Goal: Information Seeking & Learning: Understand process/instructions

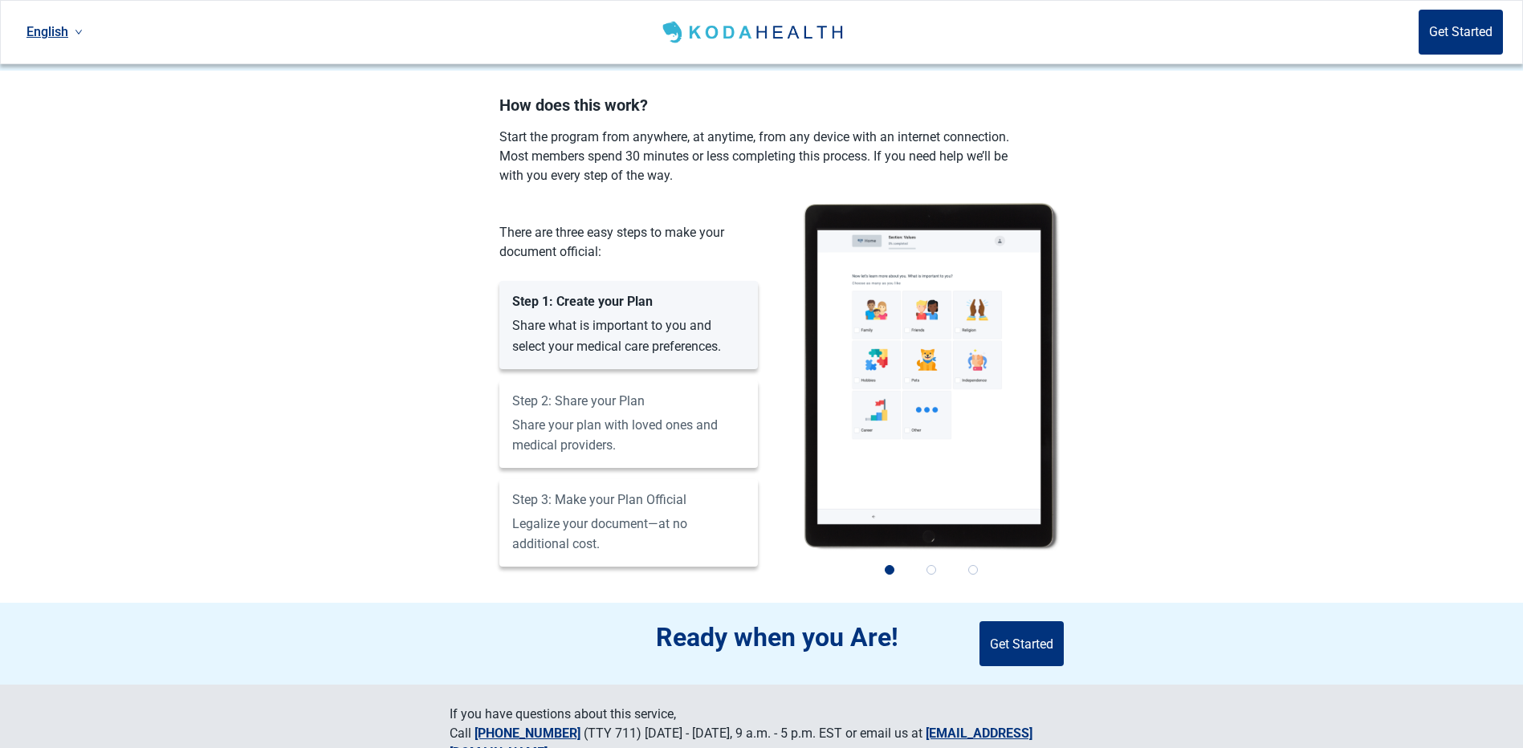
scroll to position [890, 0]
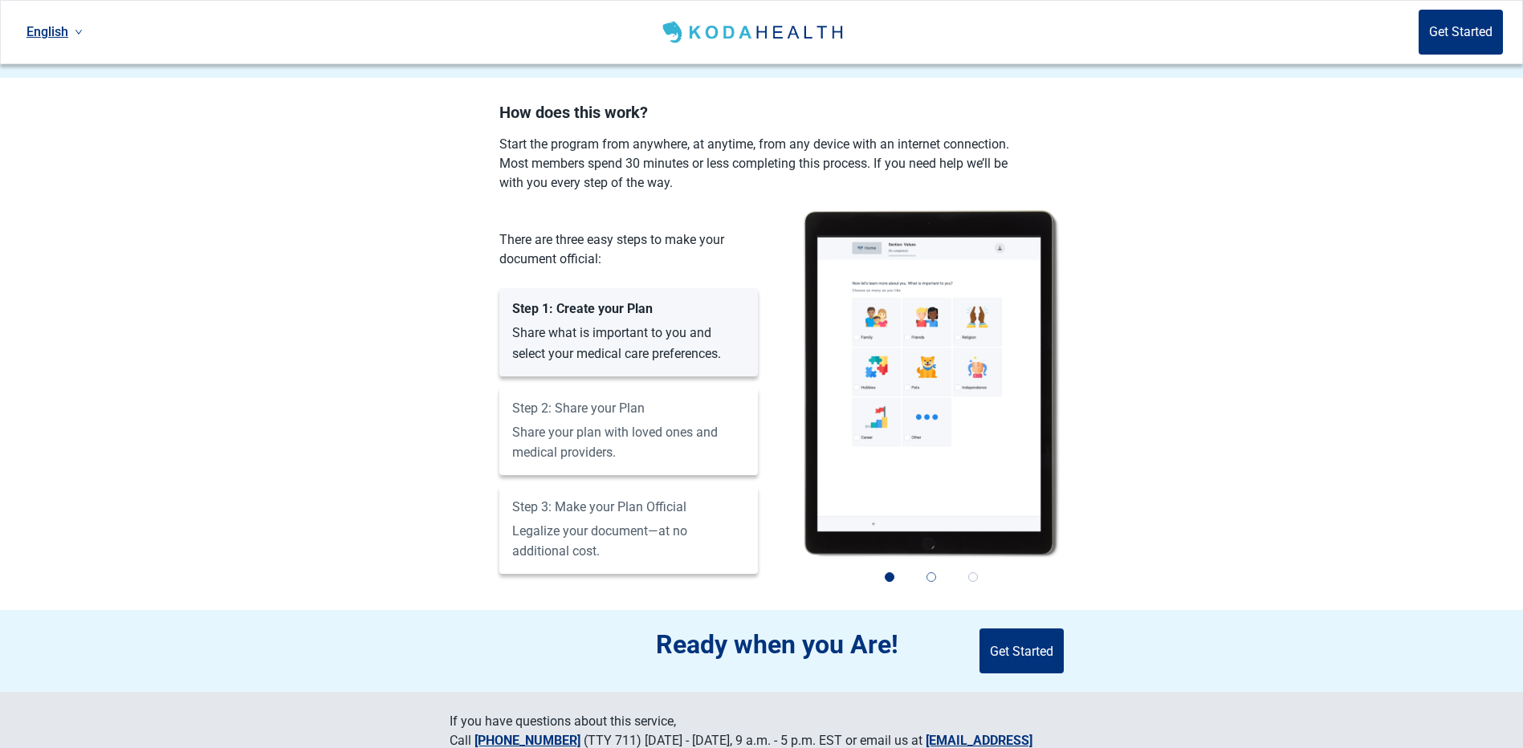
click at [939, 561] on button "2" at bounding box center [931, 577] width 35 height 35
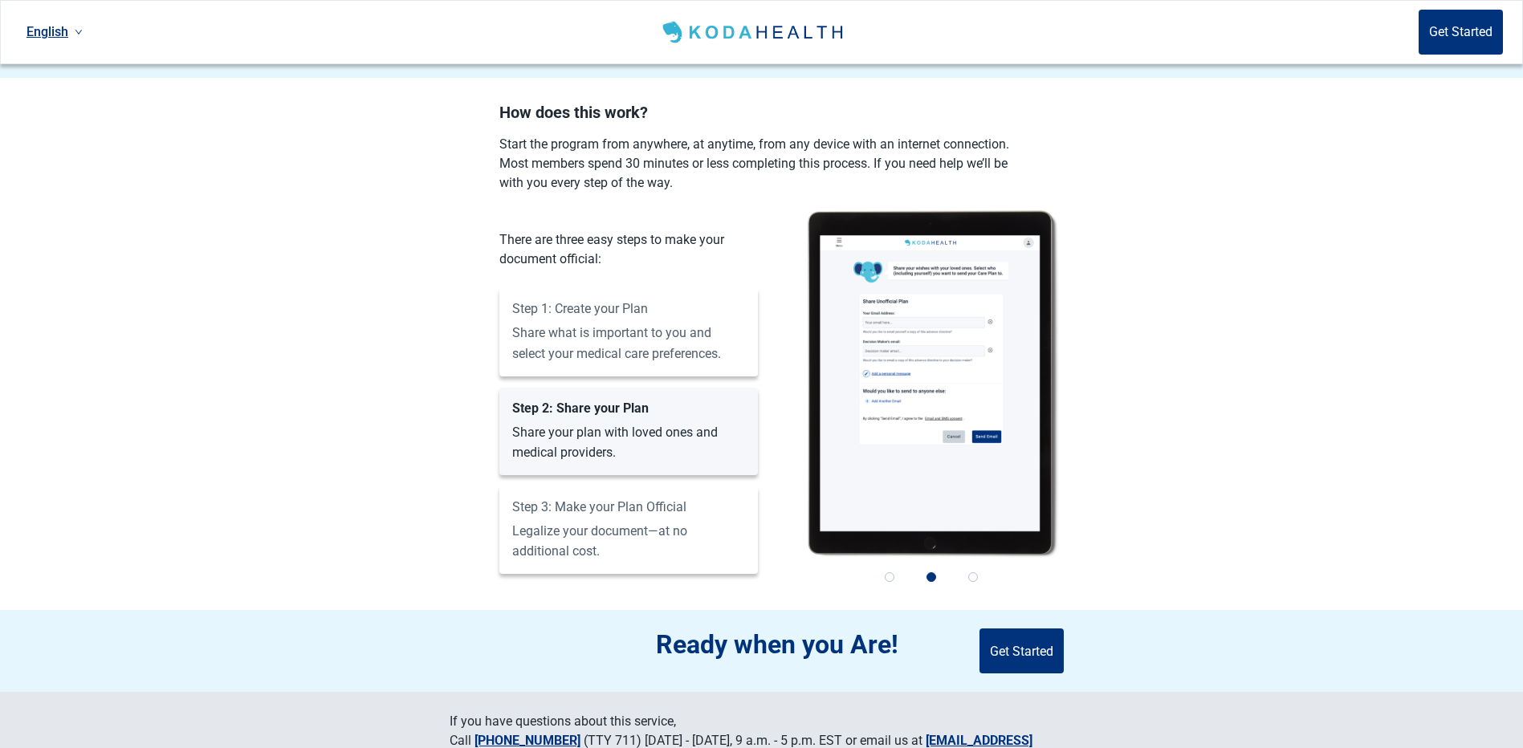
click at [635, 288] on div "Step 1: Create your Plan Share what is important to you and select your medical…" at bounding box center [628, 332] width 259 height 88
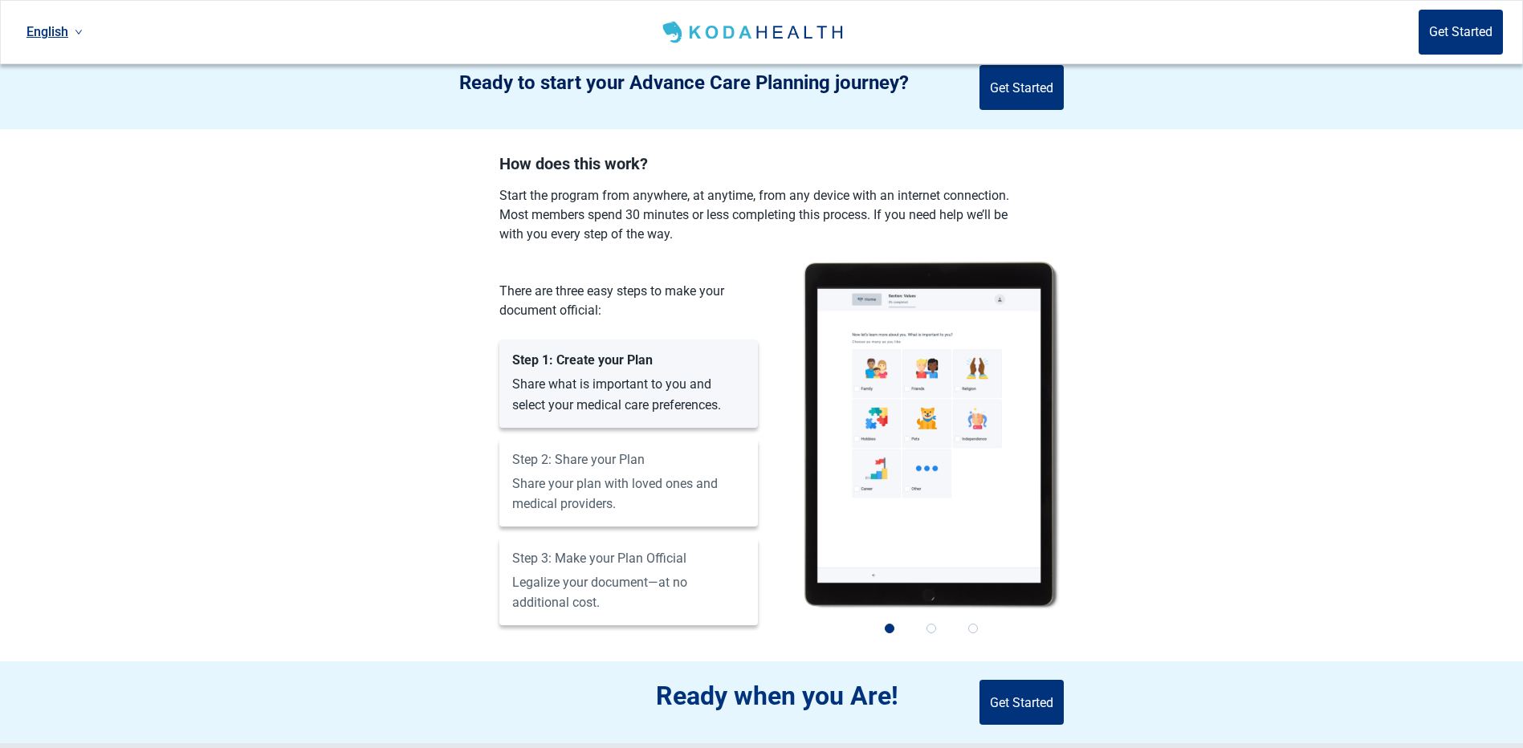
scroll to position [809, 0]
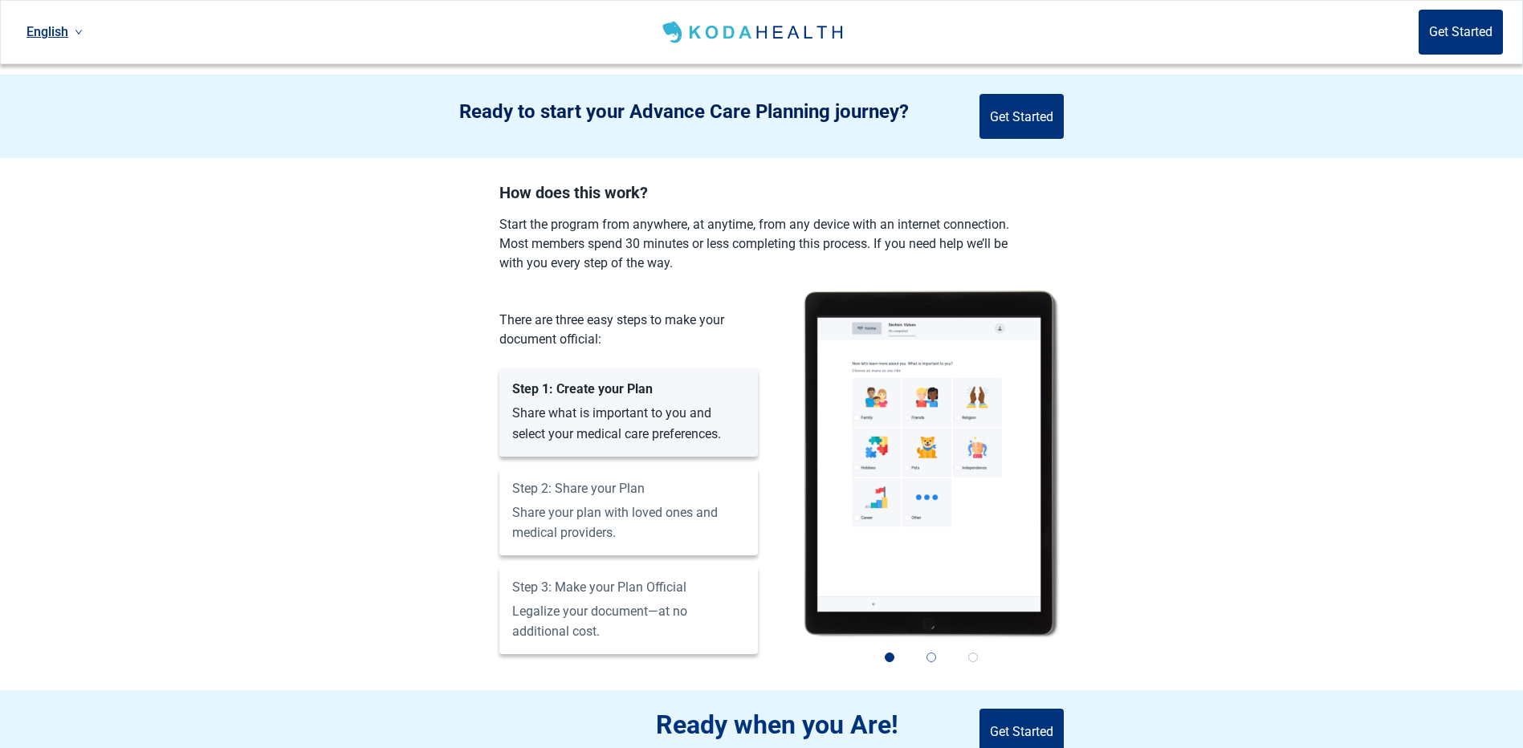
click at [936, 649] on button "2" at bounding box center [931, 657] width 35 height 35
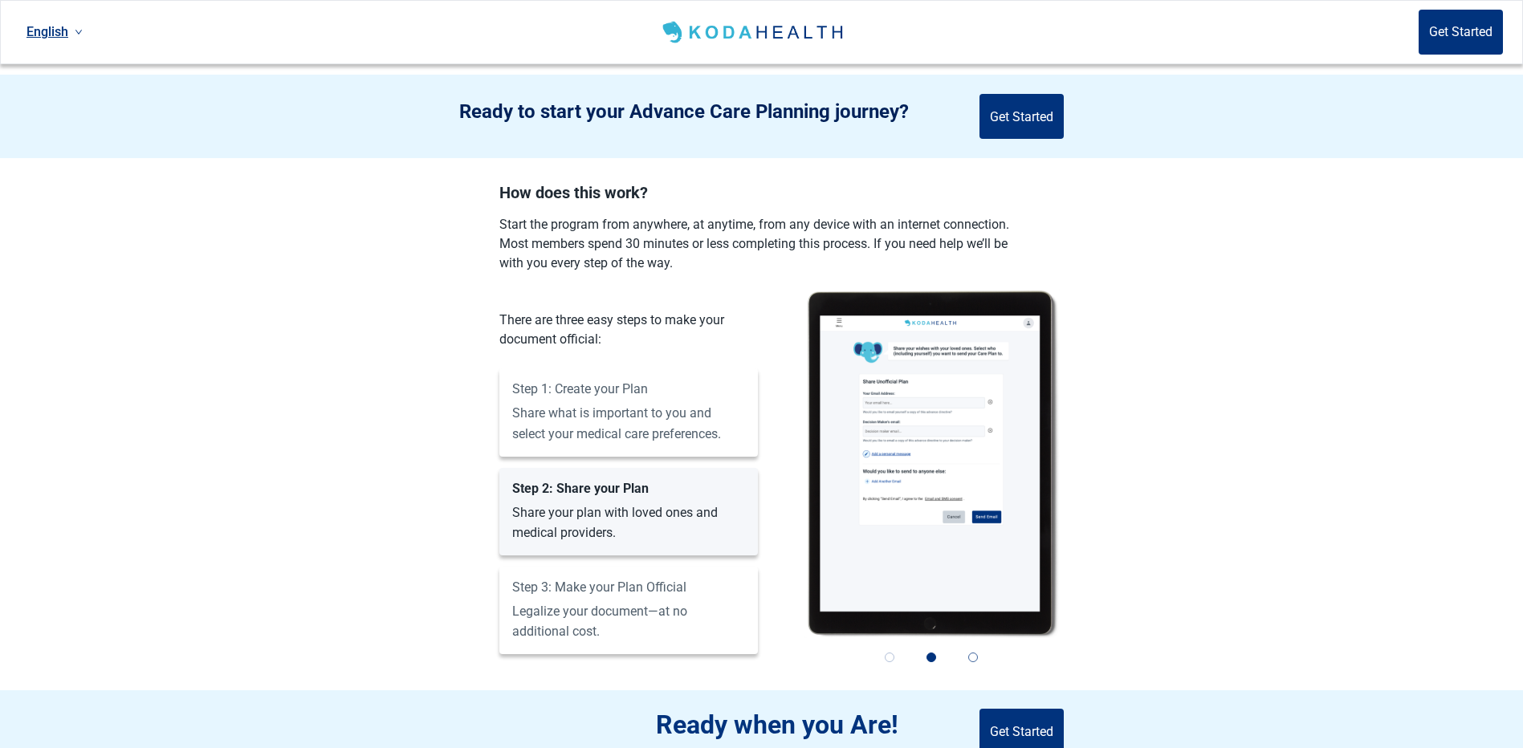
click at [987, 658] on button "3" at bounding box center [972, 657] width 35 height 35
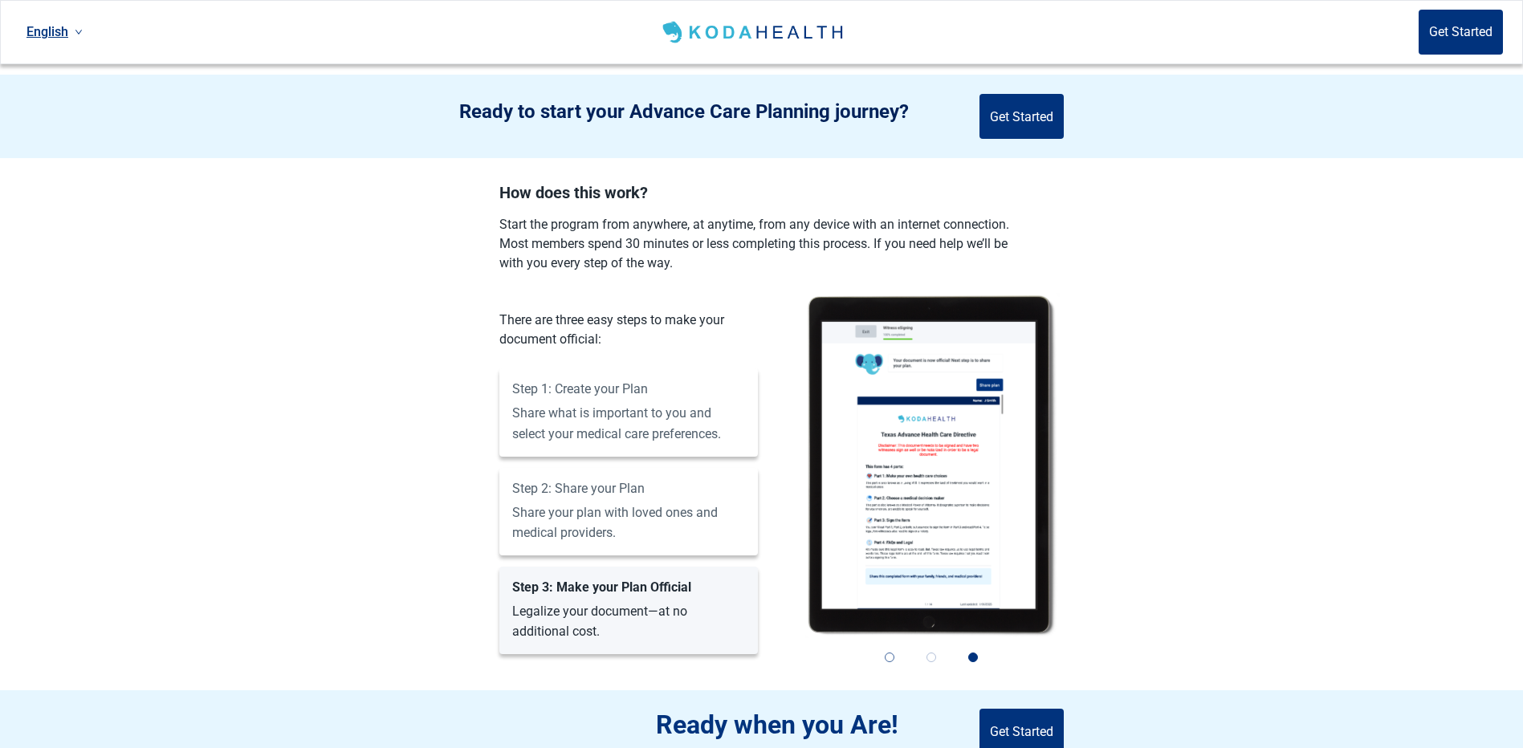
click at [894, 647] on button "1" at bounding box center [889, 657] width 35 height 35
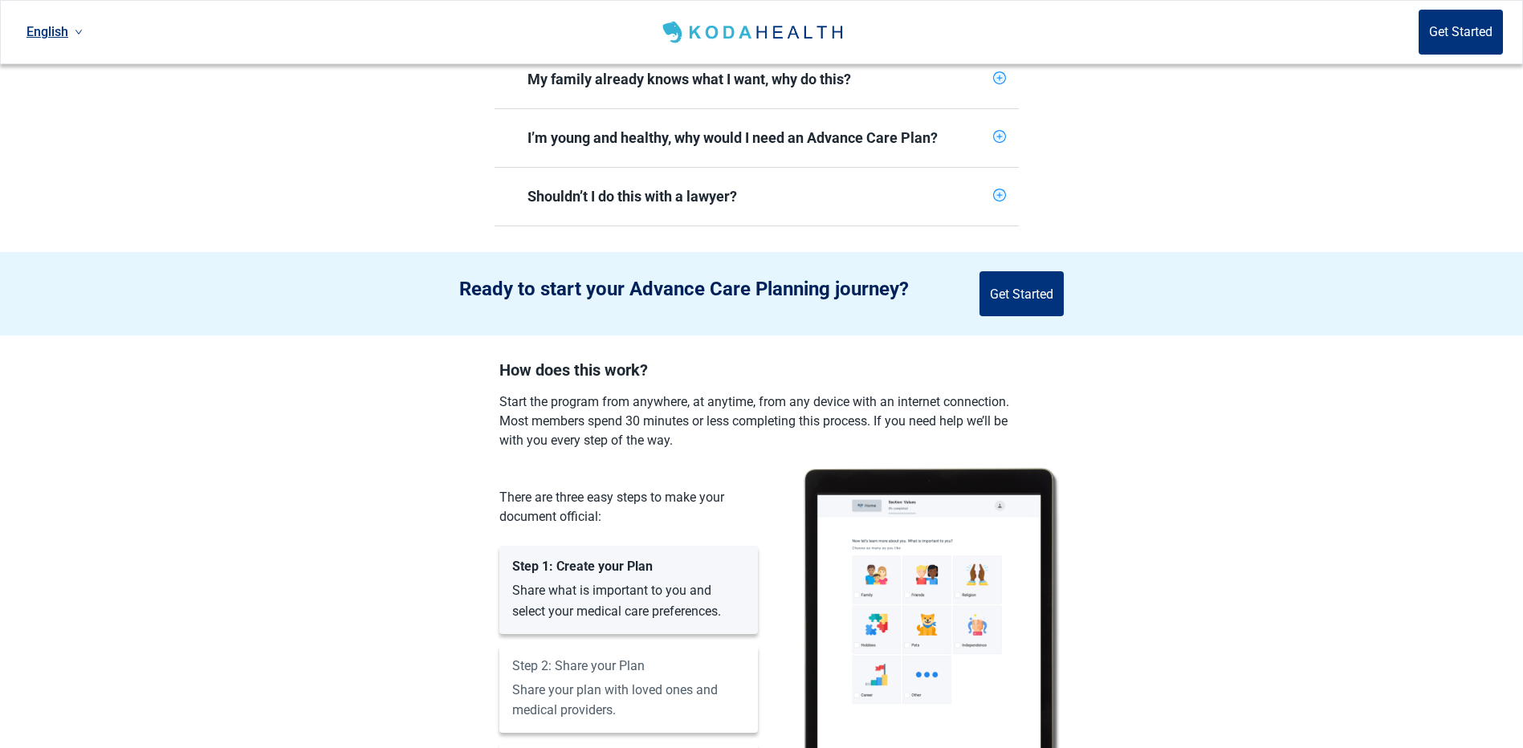
scroll to position [729, 0]
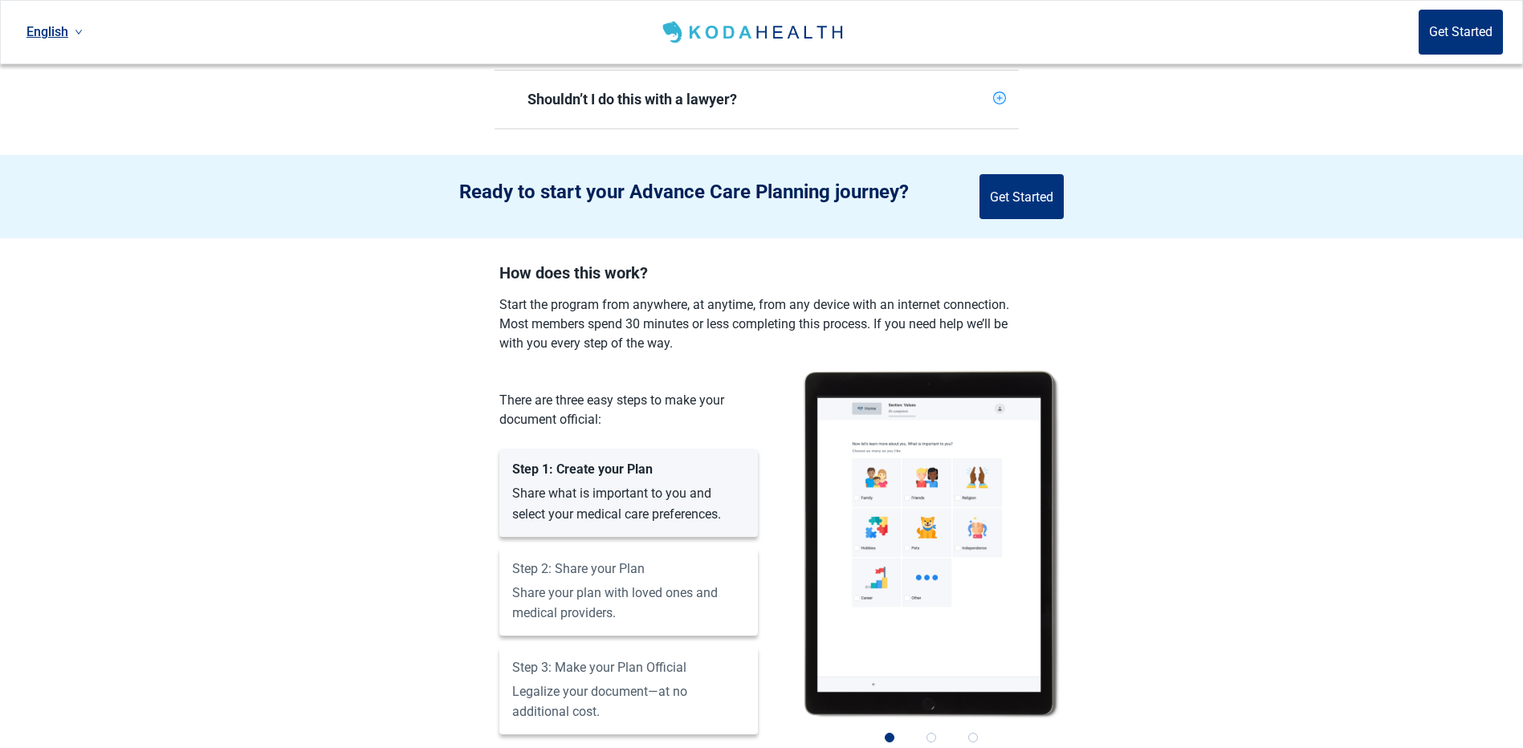
click at [60, 21] on link "English" at bounding box center [54, 31] width 69 height 26
click at [152, 366] on section "How does this work? Start the program from anywhere, at anytime, from any devic…" at bounding box center [761, 517] width 1523 height 507
click at [935, 727] on button "2" at bounding box center [931, 737] width 35 height 35
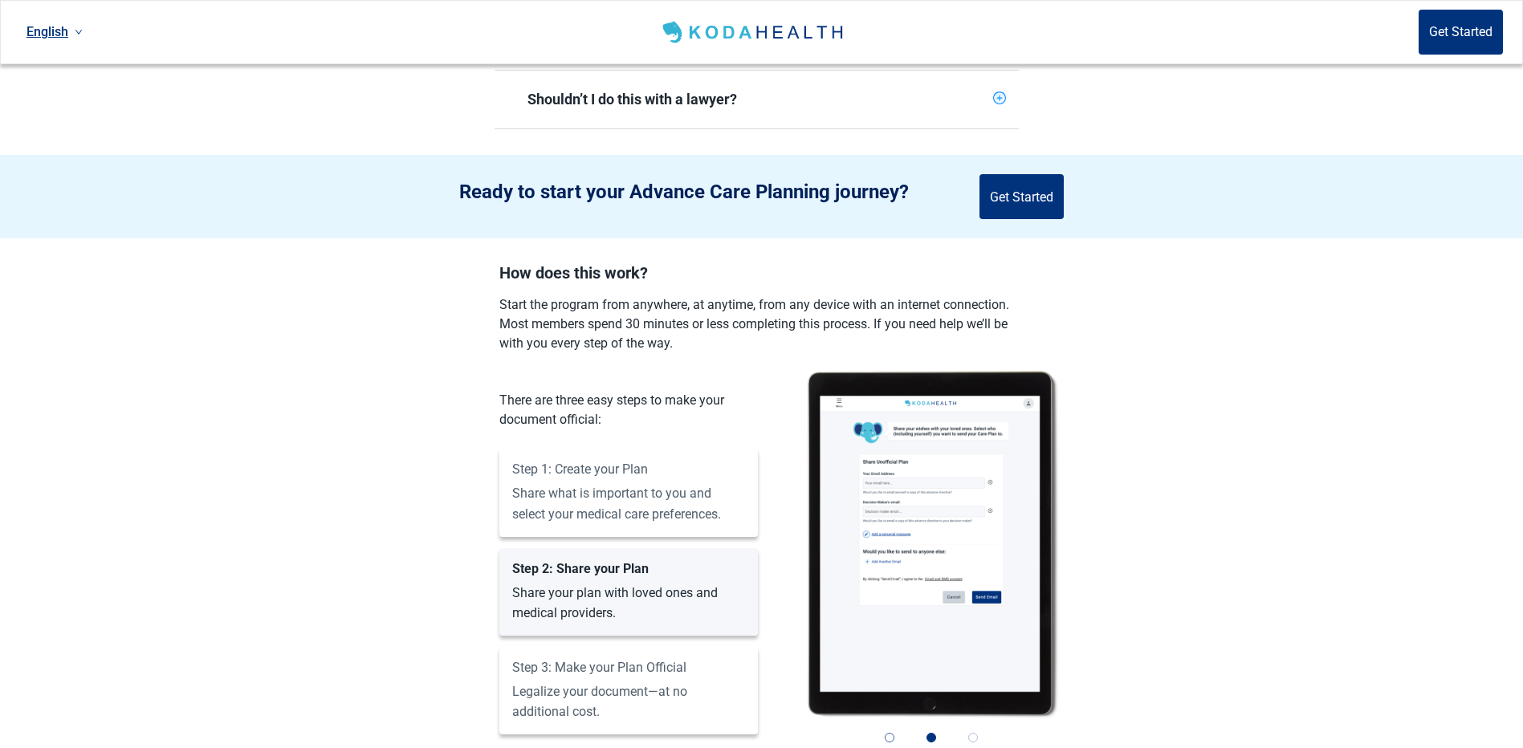
click at [890, 727] on button "1" at bounding box center [889, 737] width 35 height 35
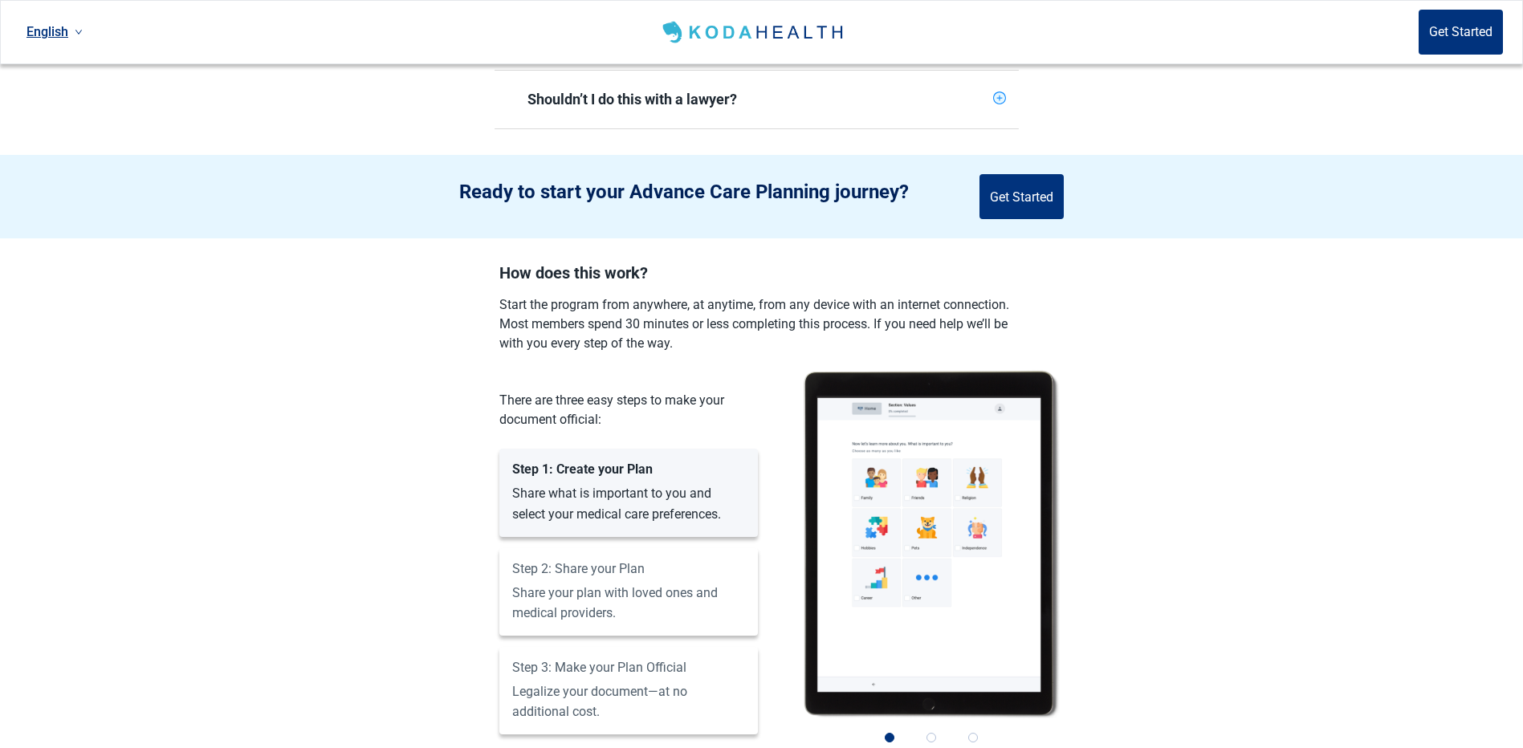
click at [906, 487] on img "Main content" at bounding box center [931, 543] width 257 height 349
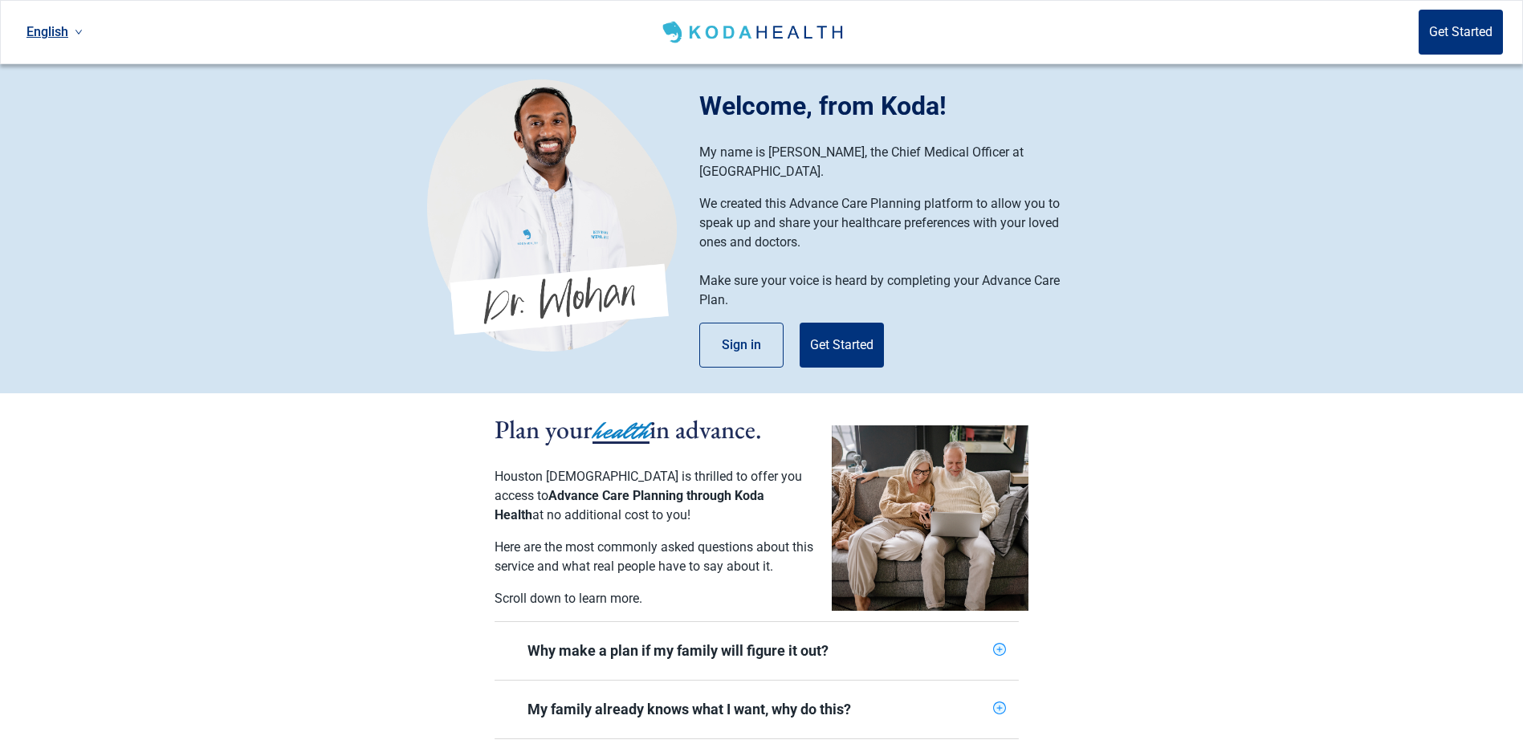
scroll to position [0, 0]
